Goal: Task Accomplishment & Management: Use online tool/utility

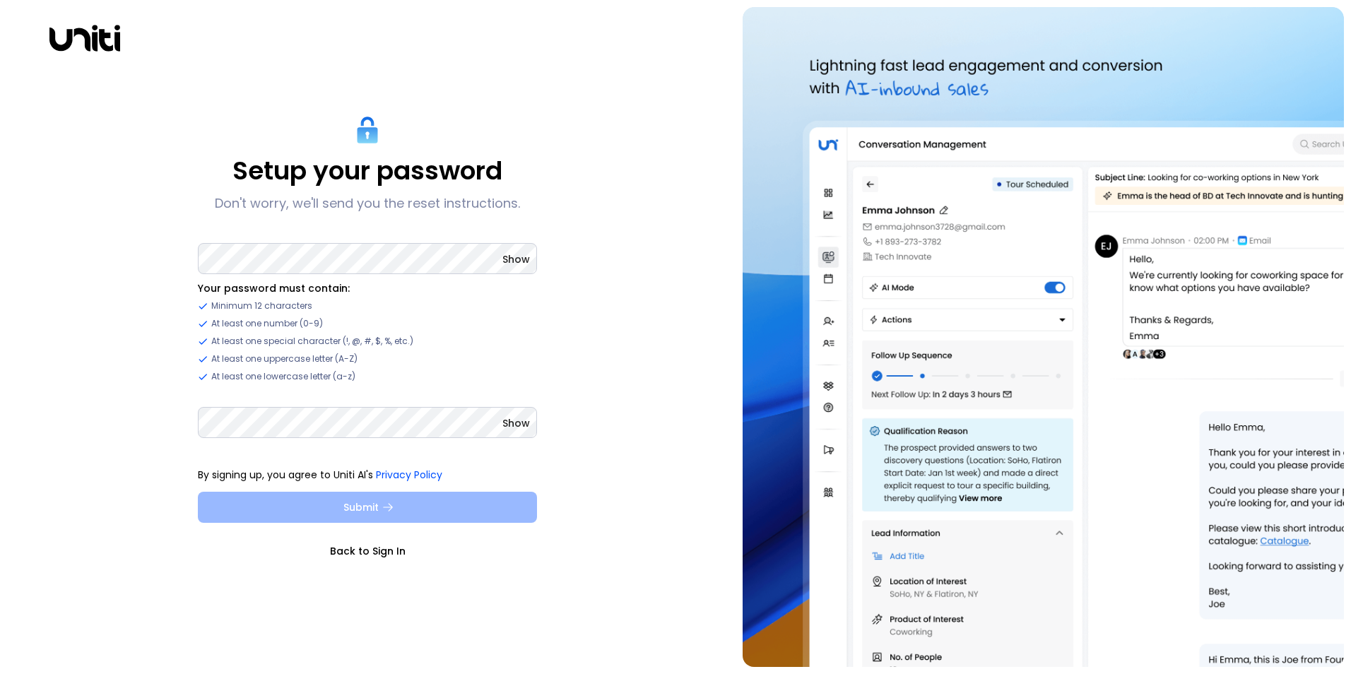
click at [392, 502] on icon "submit" at bounding box center [388, 507] width 13 height 13
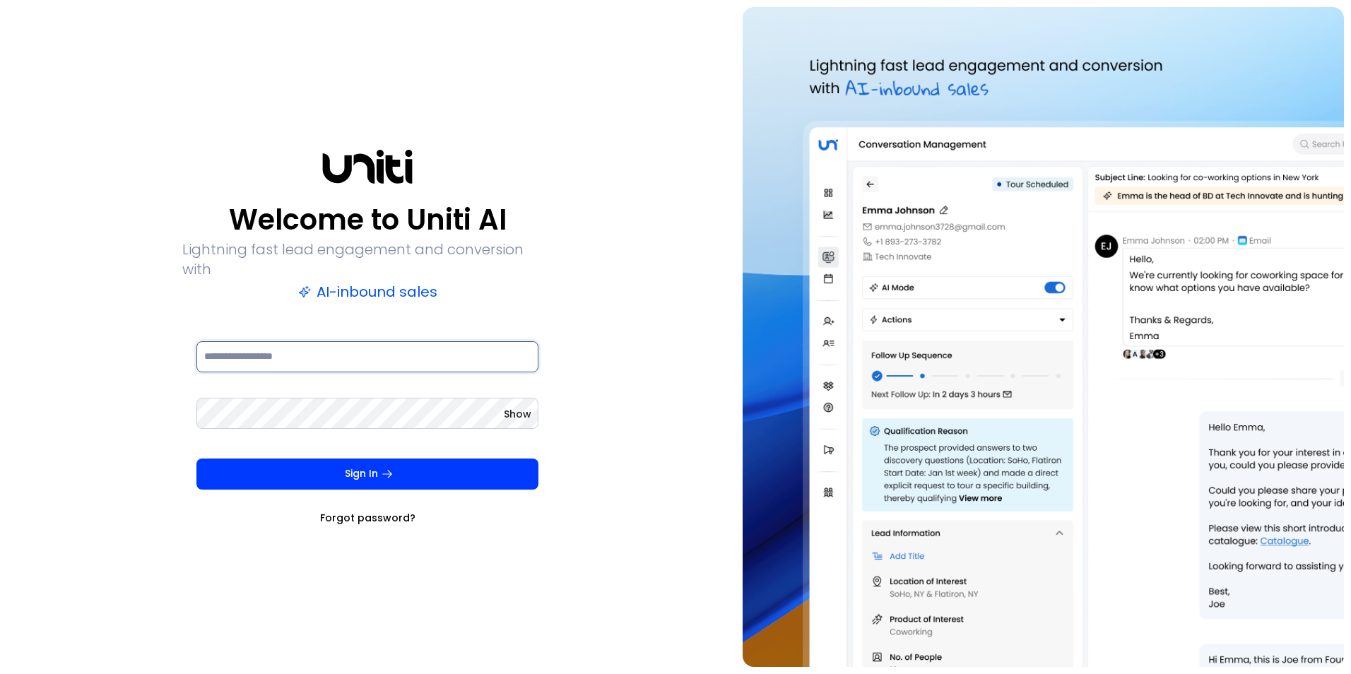
click at [339, 358] on input at bounding box center [367, 356] width 342 height 31
type input "**********"
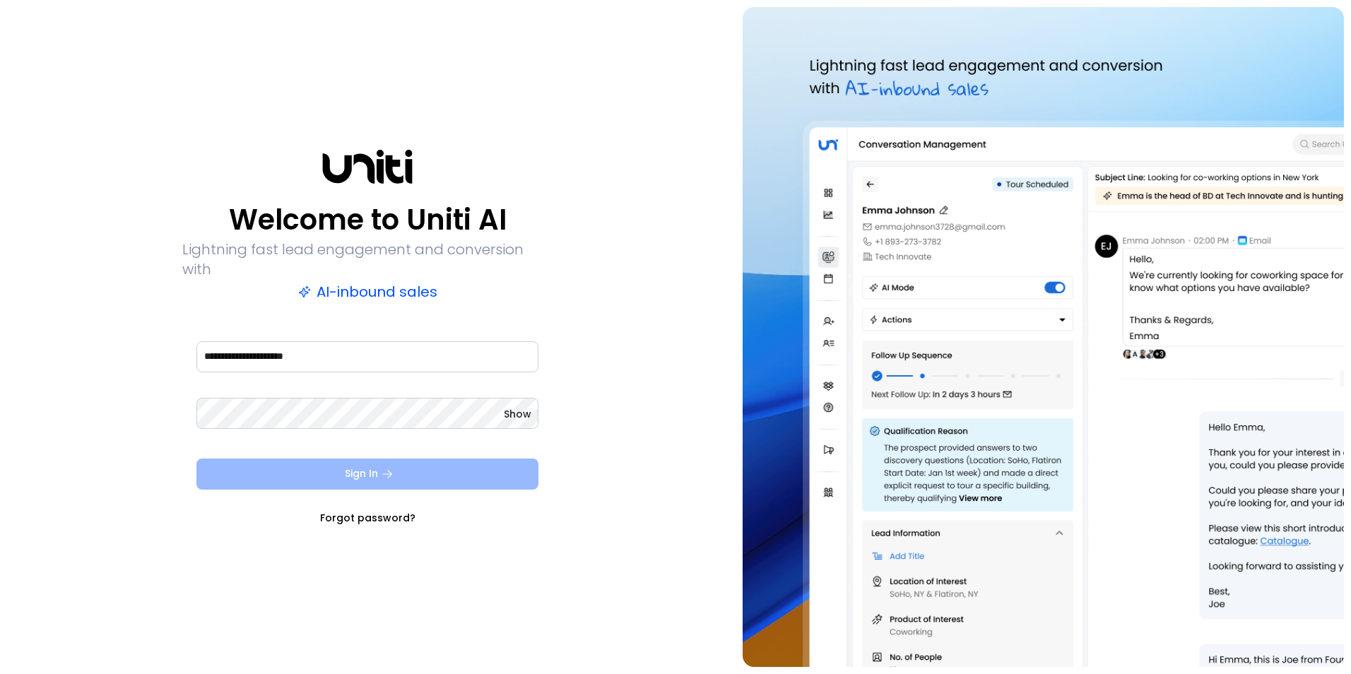
click at [391, 468] on icon "submit" at bounding box center [387, 474] width 13 height 13
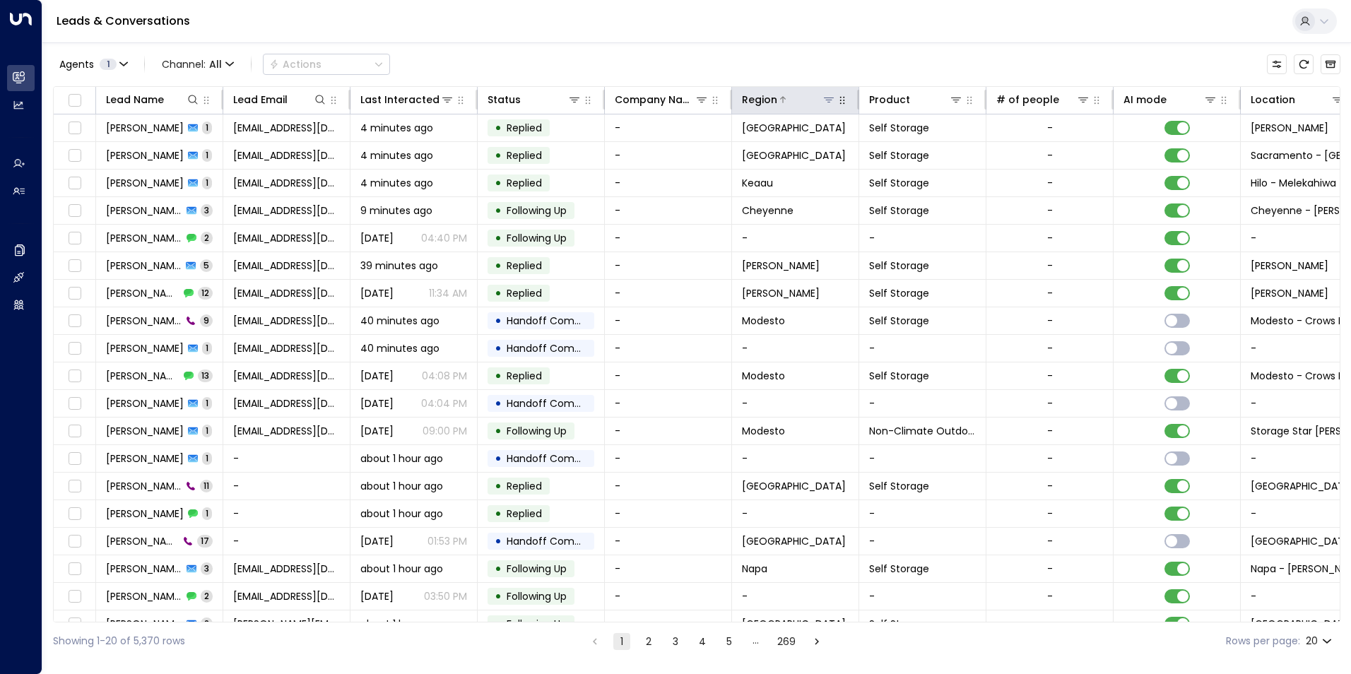
click at [832, 96] on icon at bounding box center [828, 99] width 11 height 11
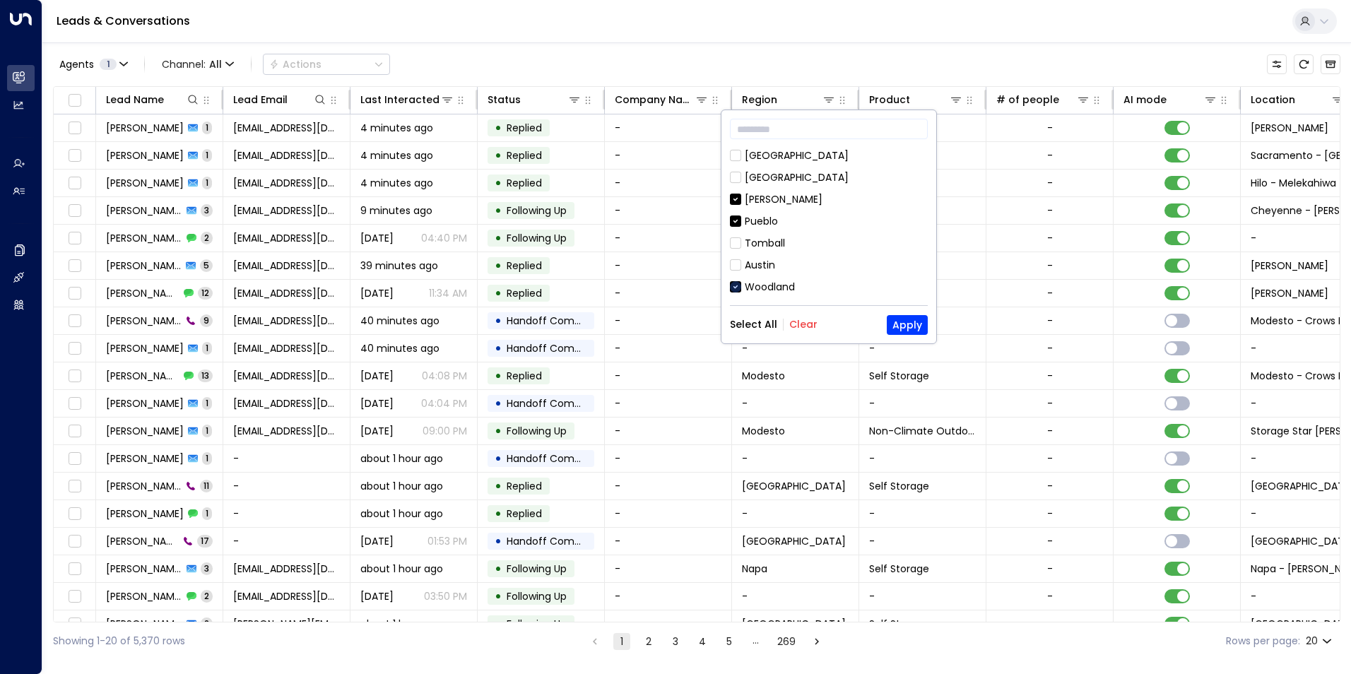
click at [737, 281] on icon at bounding box center [735, 287] width 11 height 13
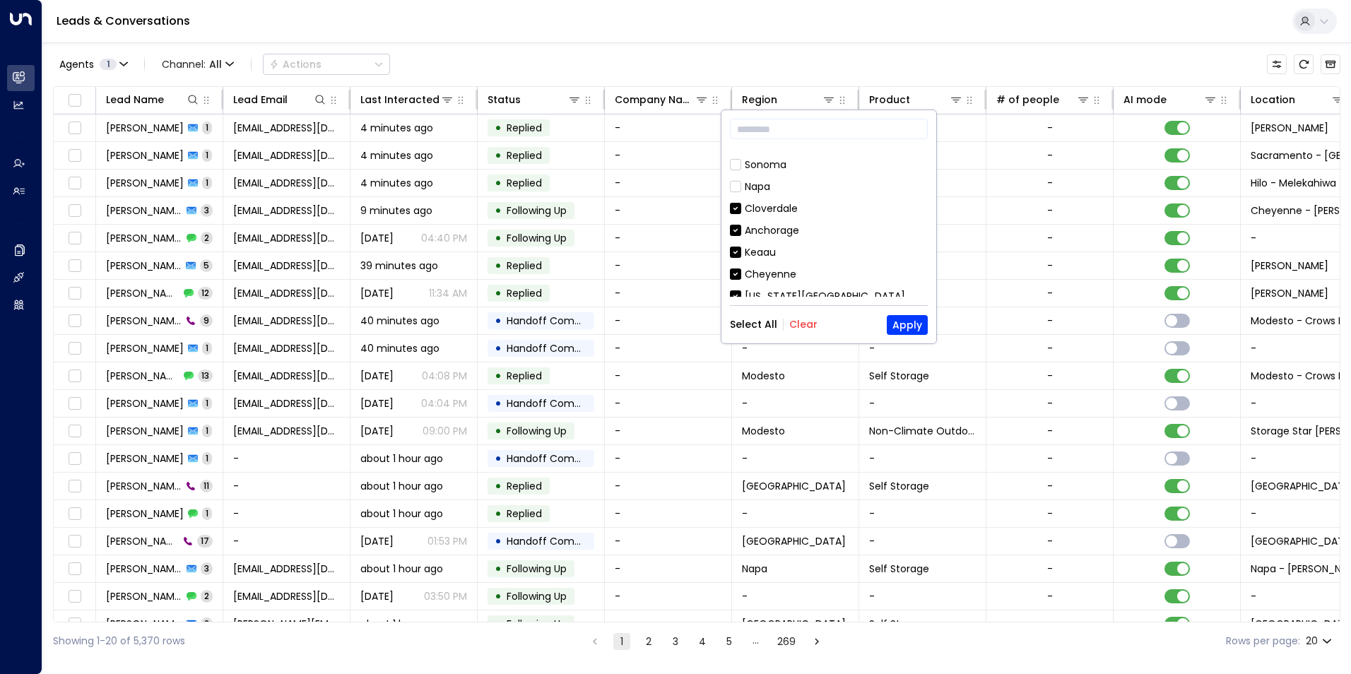
click at [736, 201] on div "Cloverdale" at bounding box center [829, 208] width 198 height 15
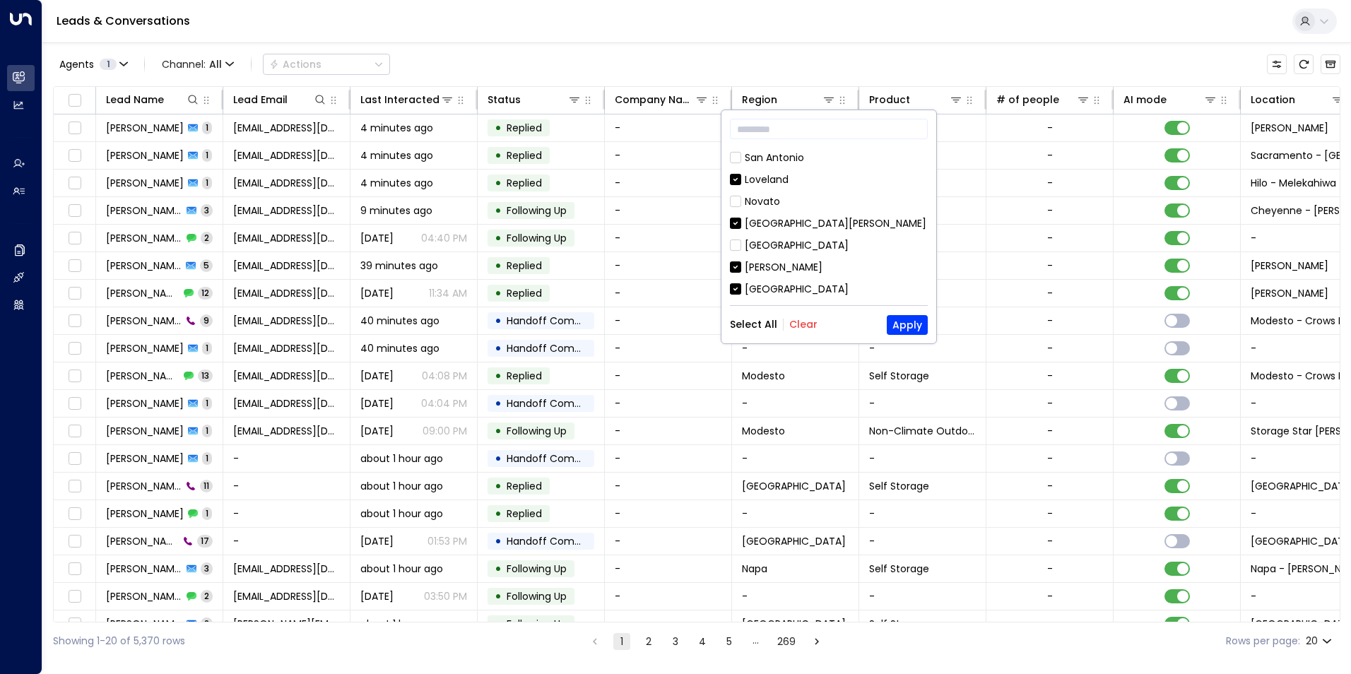
click at [737, 261] on icon at bounding box center [735, 267] width 11 height 13
click at [899, 319] on button "Apply" at bounding box center [907, 325] width 41 height 20
